Goal: Find specific page/section: Find specific page/section

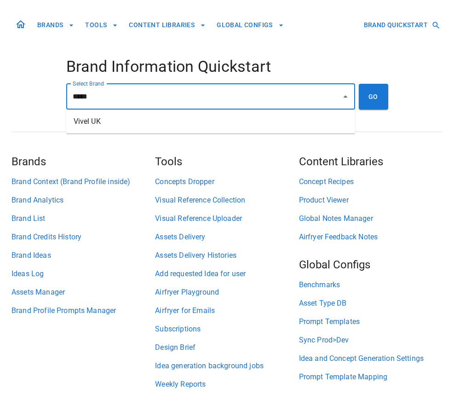
click at [157, 127] on li "Vivel UK" at bounding box center [210, 121] width 289 height 17
type input "********"
click at [366, 98] on button "GO" at bounding box center [373, 97] width 29 height 26
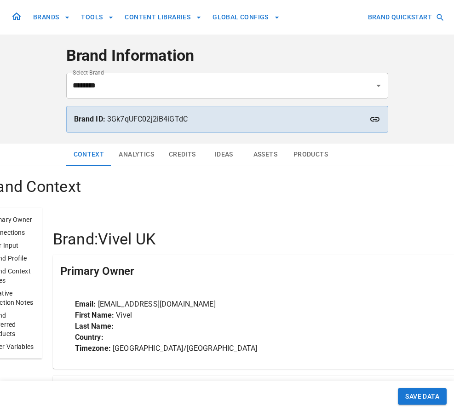
click at [138, 157] on button "Analytics" at bounding box center [136, 155] width 50 height 22
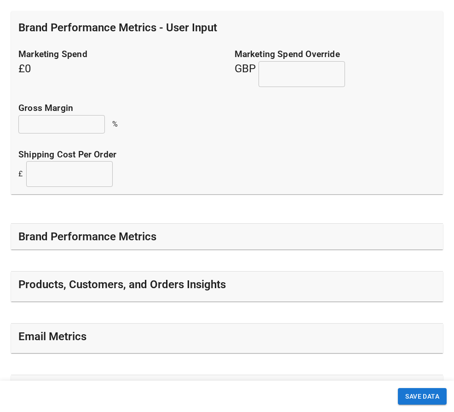
scroll to position [218, 0]
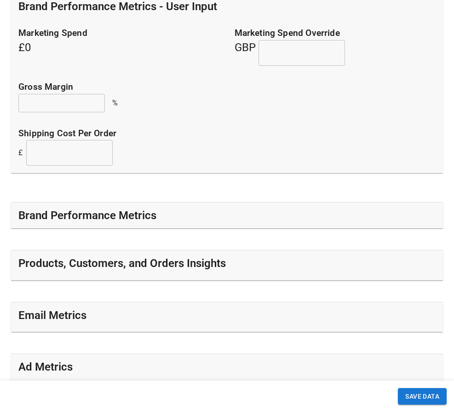
click at [137, 221] on h5 "Brand Performance Metrics" at bounding box center [87, 215] width 138 height 15
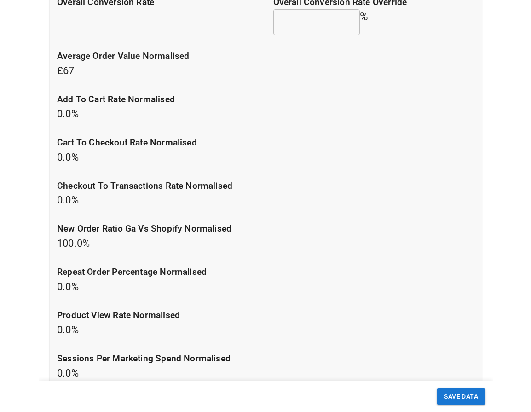
scroll to position [400, 0]
